Goal: Task Accomplishment & Management: Complete application form

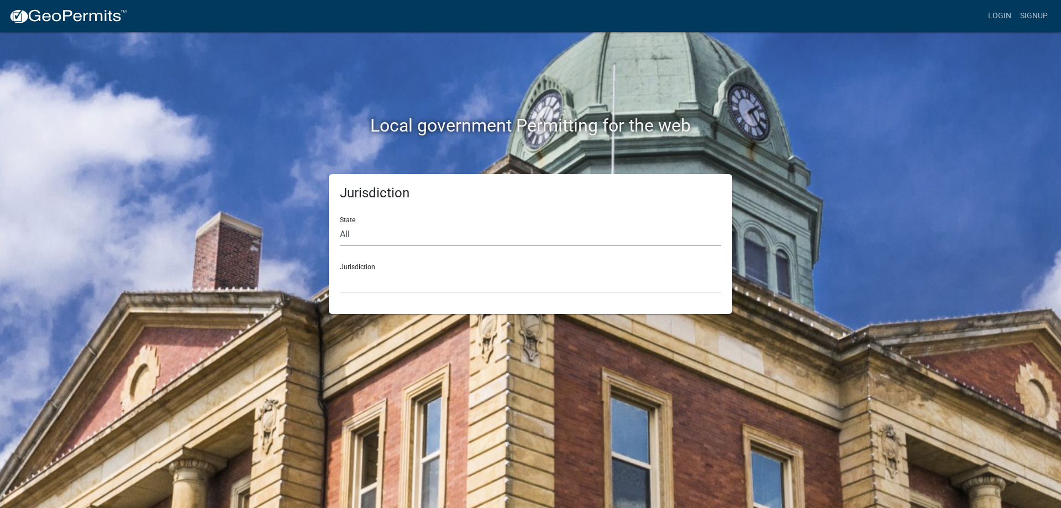
click at [403, 236] on select "All [US_STATE] [US_STATE] [US_STATE] [US_STATE] [US_STATE] [US_STATE] [US_STATE…" at bounding box center [530, 234] width 381 height 23
select select "[US_STATE]"
click at [340, 223] on select "All [US_STATE] [US_STATE] [US_STATE] [US_STATE] [US_STATE] [US_STATE] [US_STATE…" at bounding box center [530, 234] width 381 height 23
click at [393, 287] on select "[GEOGRAPHIC_DATA], [US_STATE] [GEOGRAPHIC_DATA], [US_STATE] [GEOGRAPHIC_DATA], …" at bounding box center [530, 281] width 381 height 23
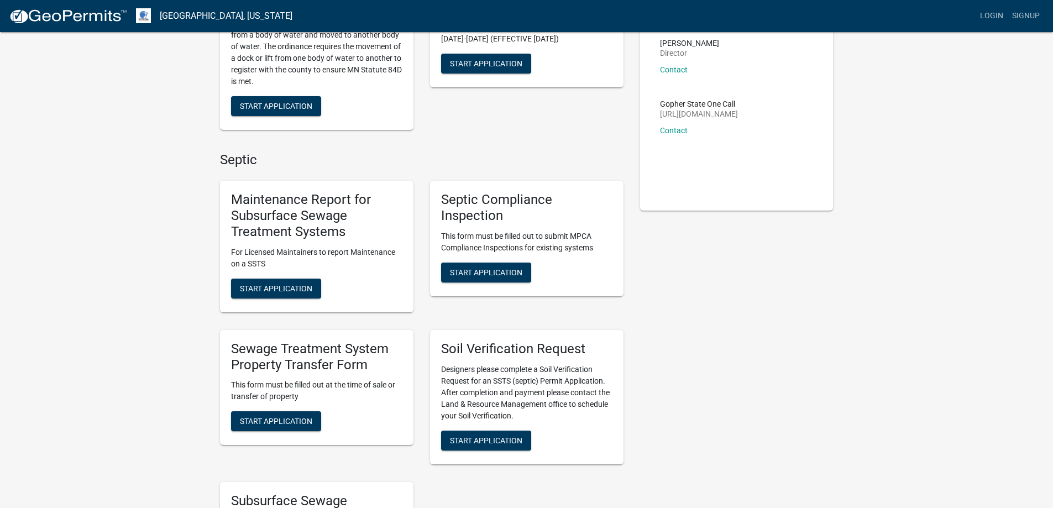
scroll to position [55, 0]
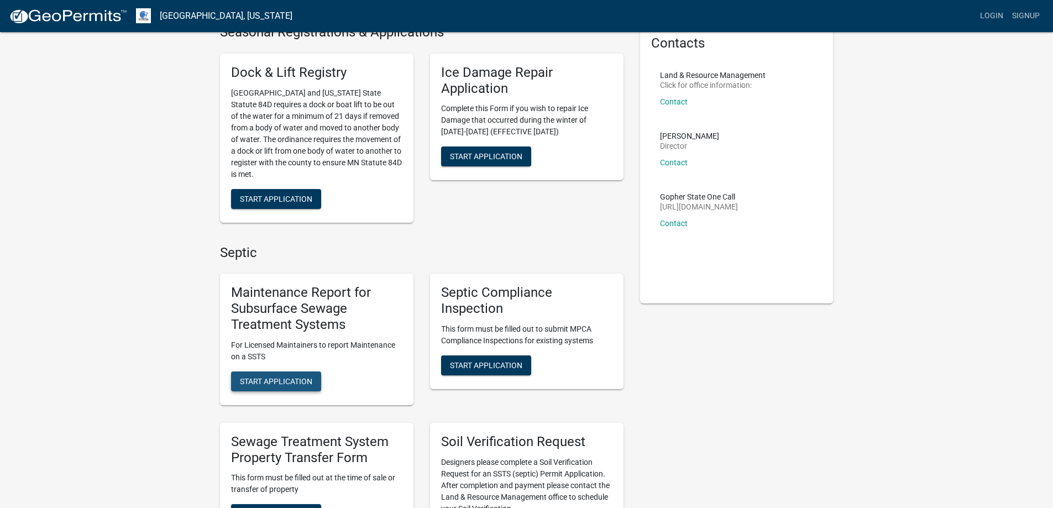
click at [275, 376] on button "Start Application" at bounding box center [276, 381] width 90 height 20
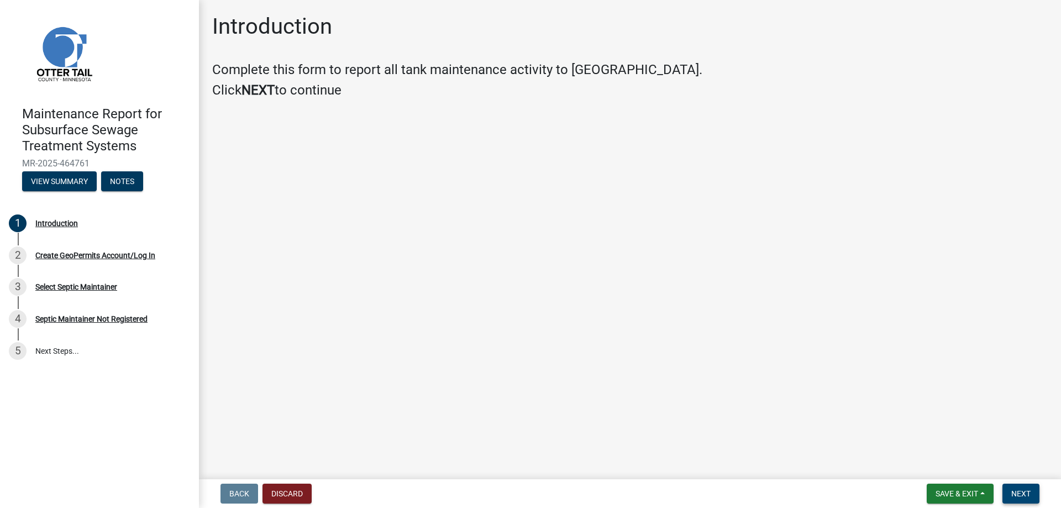
click at [1021, 491] on span "Next" at bounding box center [1020, 493] width 19 height 9
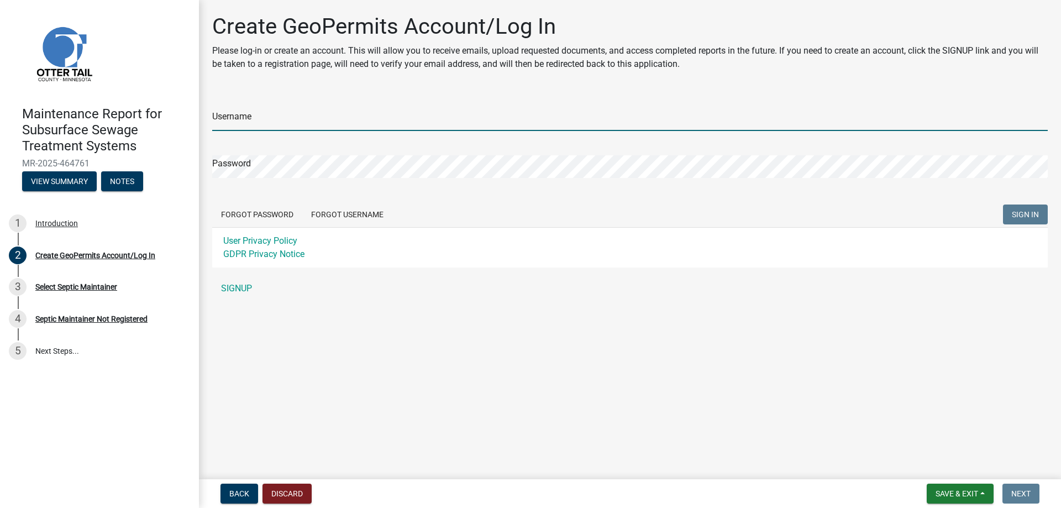
type input "barryx"
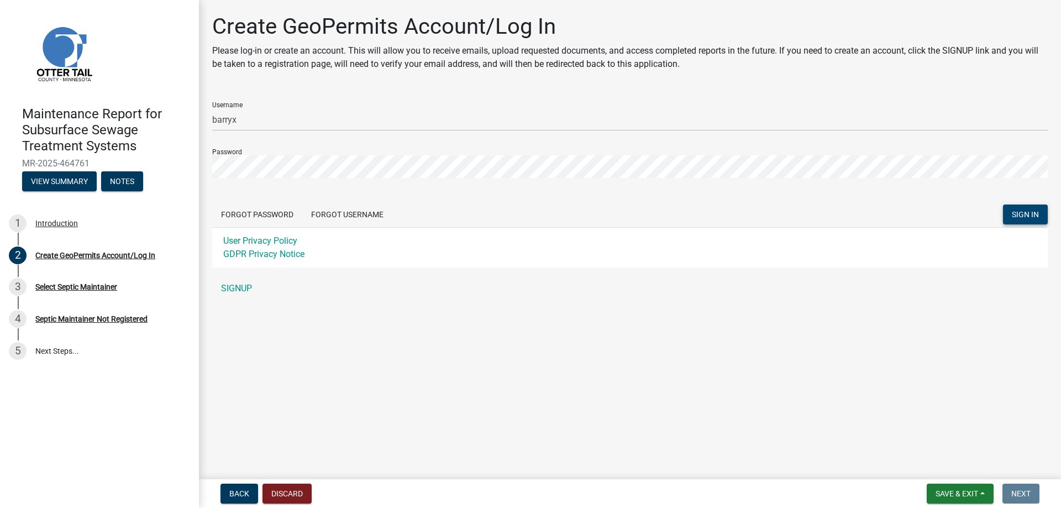
click at [1024, 213] on span "SIGN IN" at bounding box center [1025, 214] width 27 height 9
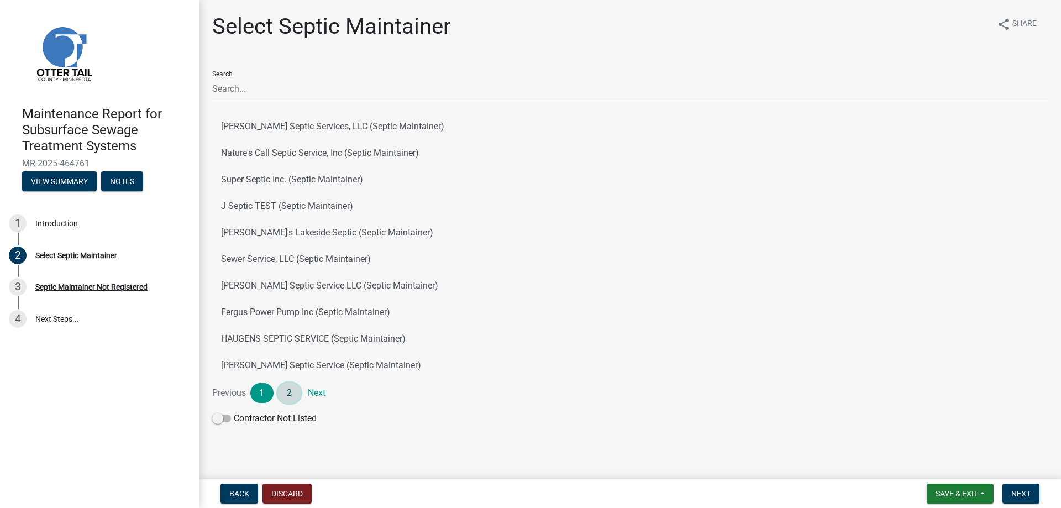
click at [285, 392] on link "2" at bounding box center [289, 393] width 23 height 20
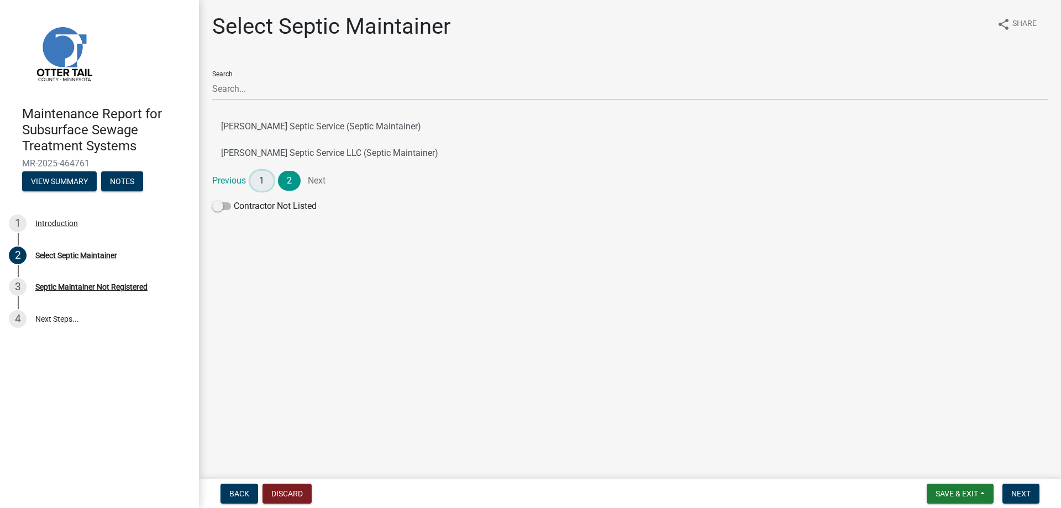
click at [264, 181] on link "1" at bounding box center [261, 181] width 23 height 20
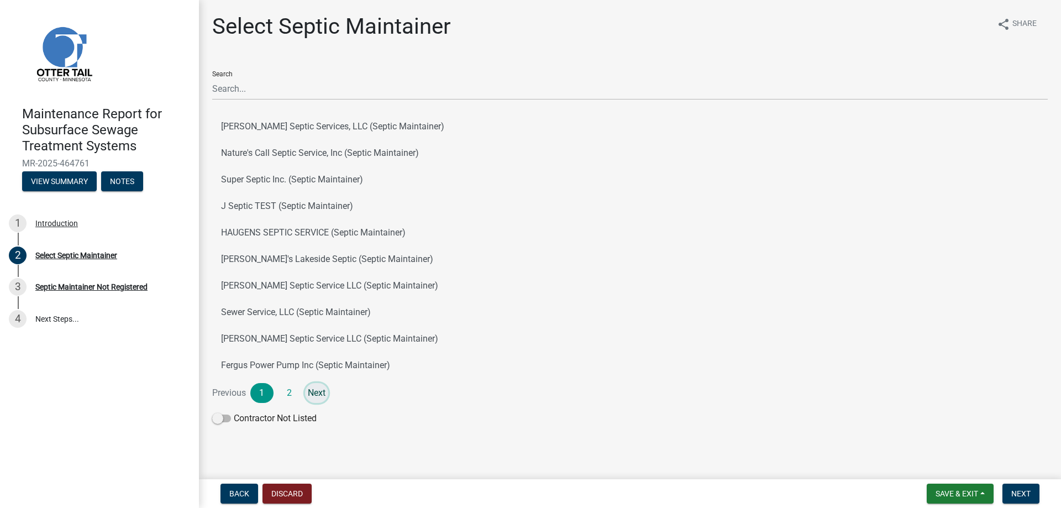
click at [307, 394] on link "Next" at bounding box center [316, 393] width 23 height 20
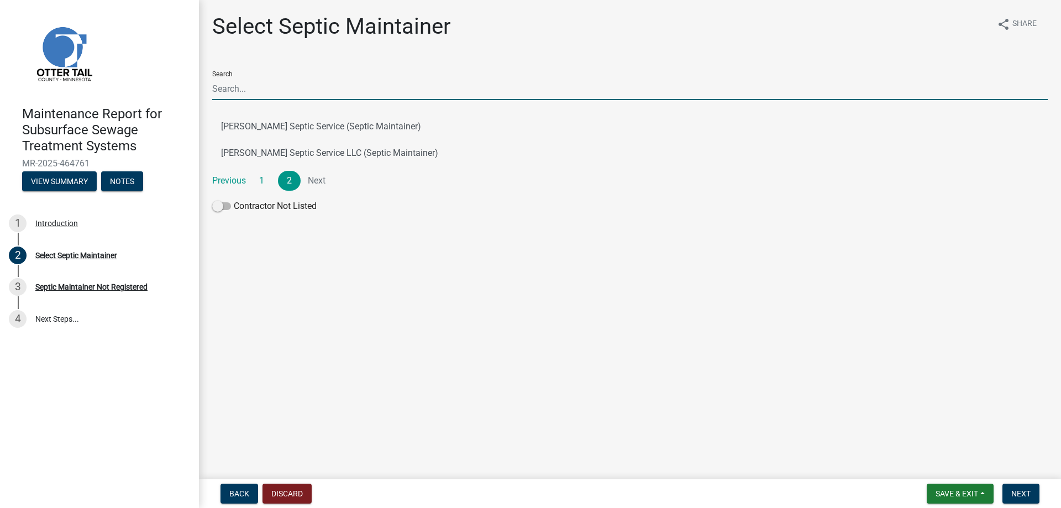
click at [249, 87] on input "Search" at bounding box center [629, 88] width 835 height 23
type input "[PERSON_NAME]"
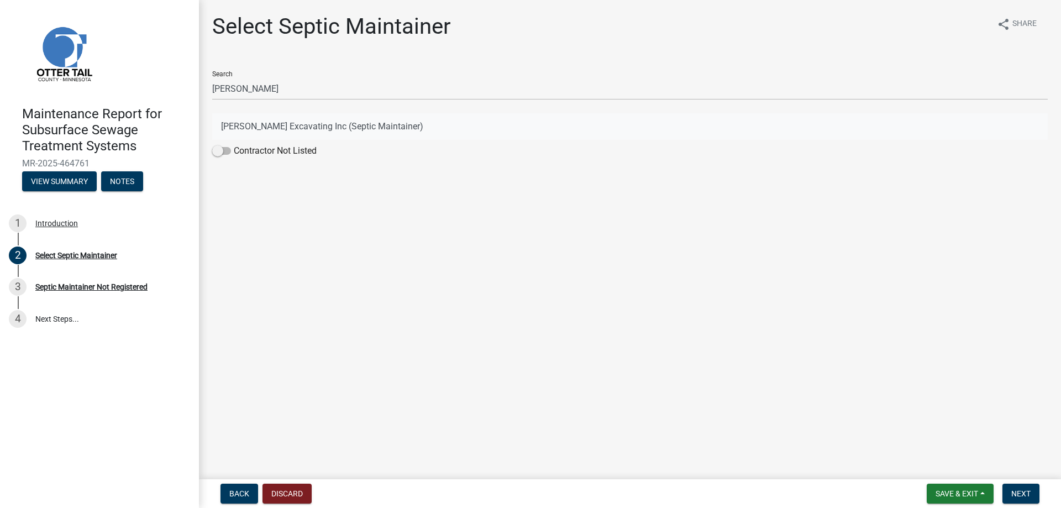
click at [248, 122] on button "[PERSON_NAME] Excavating Inc (Septic Maintainer)" at bounding box center [629, 126] width 835 height 27
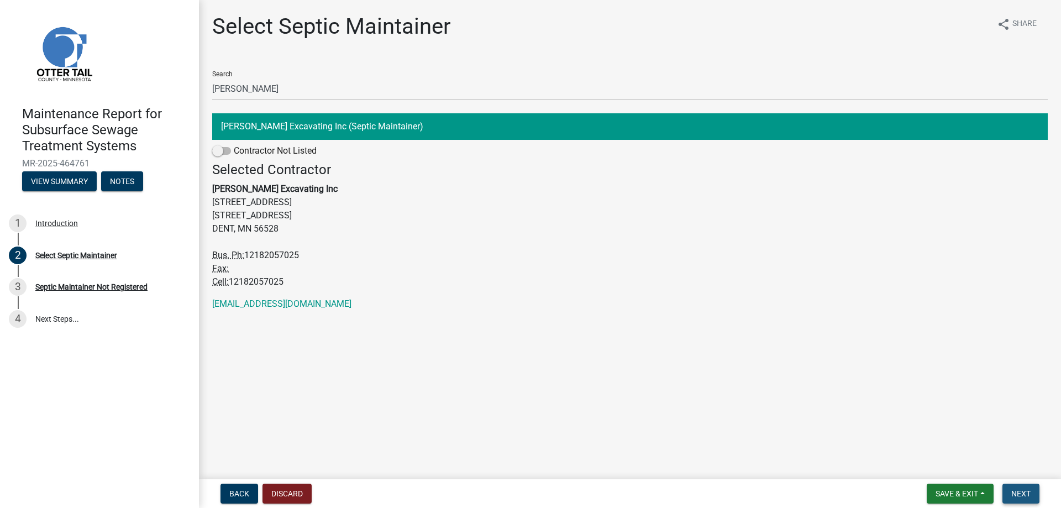
drag, startPoint x: 1025, startPoint y: 487, endPoint x: 1003, endPoint y: 480, distance: 23.2
click at [1026, 487] on button "Next" at bounding box center [1020, 493] width 37 height 20
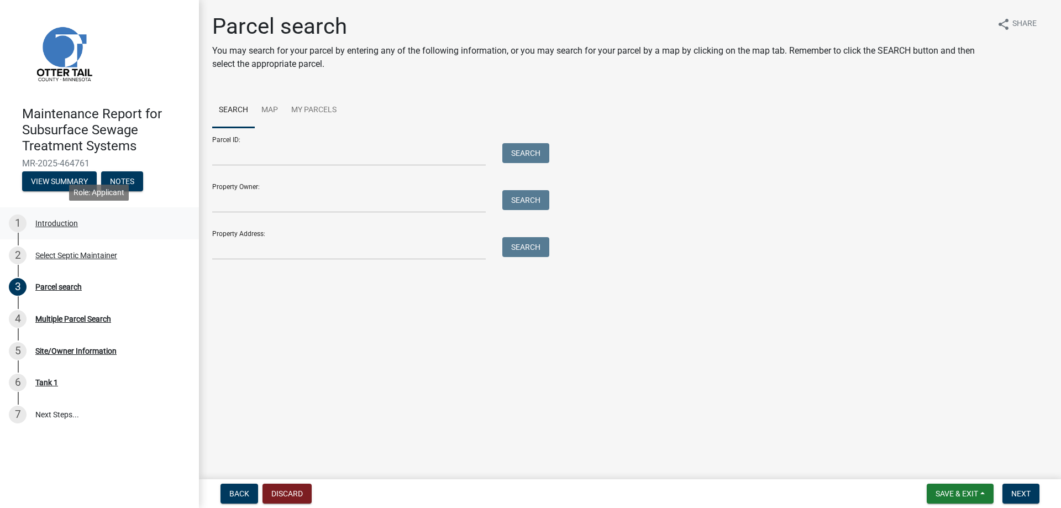
click at [60, 223] on div "Introduction" at bounding box center [56, 223] width 43 height 8
